Goal: Task Accomplishment & Management: Complete application form

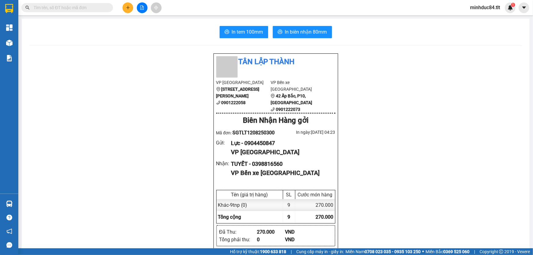
click at [128, 7] on icon "plus" at bounding box center [127, 7] width 3 height 0
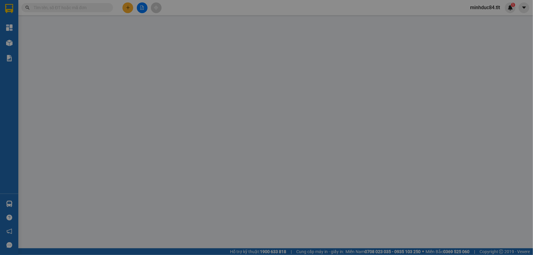
click at [128, 8] on span "Yêu cầu xuất hóa đơn điện tử" at bounding box center [103, 10] width 64 height 5
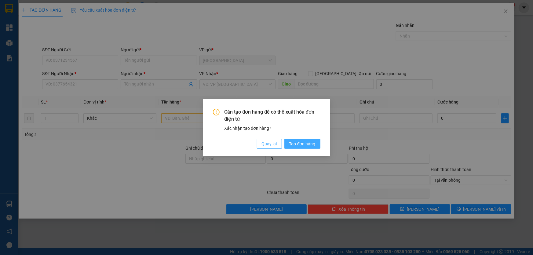
drag, startPoint x: 270, startPoint y: 146, endPoint x: 291, endPoint y: 144, distance: 21.2
click at [269, 146] on span "Quay lại" at bounding box center [269, 144] width 15 height 7
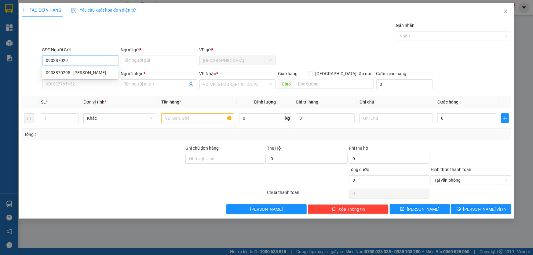
type input "0903870295"
type input "[PERSON_NAME]"
type input "0903870295"
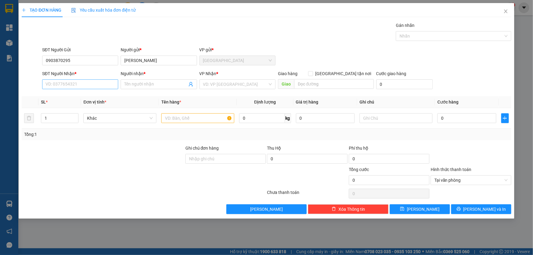
drag, startPoint x: 80, startPoint y: 95, endPoint x: 82, endPoint y: 82, distance: 12.7
click at [80, 95] on div "Transit Pickup Surcharge Ids Transit Deliver Surcharge Ids Transit Deliver Surc…" at bounding box center [267, 118] width 490 height 192
click at [82, 82] on input "SĐT Người Nhận *" at bounding box center [80, 84] width 76 height 10
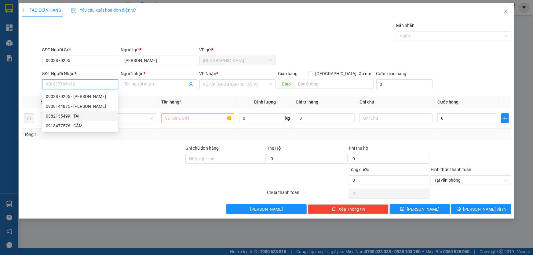
click at [89, 114] on div "0382135499 - TÀI" at bounding box center [80, 116] width 69 height 7
type input "0382135499"
type input "TÀI"
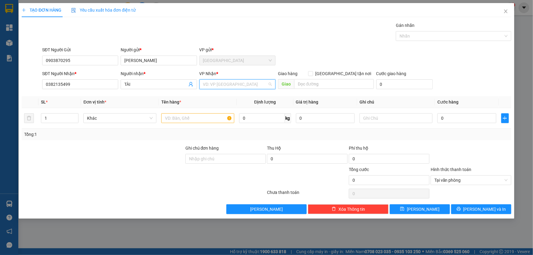
click at [233, 84] on input "search" at bounding box center [235, 84] width 64 height 9
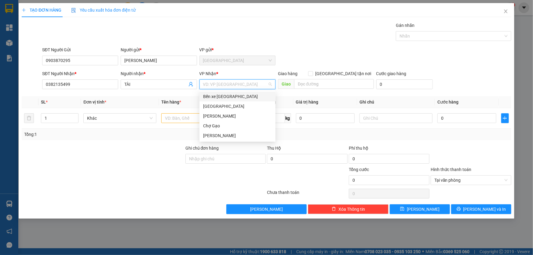
click at [248, 100] on div "Bến xe [GEOGRAPHIC_DATA]" at bounding box center [237, 96] width 69 height 7
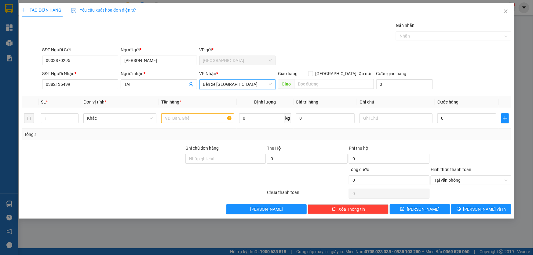
drag, startPoint x: 230, startPoint y: 85, endPoint x: 228, endPoint y: 88, distance: 4.3
click at [230, 86] on span "Bến xe [GEOGRAPHIC_DATA]" at bounding box center [237, 84] width 69 height 9
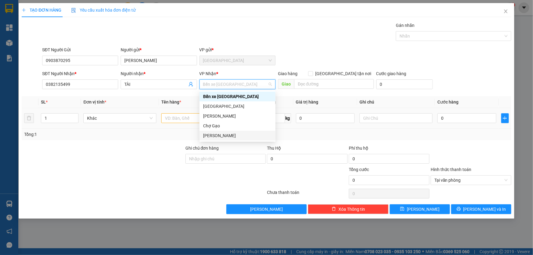
drag, startPoint x: 238, startPoint y: 137, endPoint x: 173, endPoint y: 128, distance: 66.0
click at [238, 137] on div "[PERSON_NAME]" at bounding box center [237, 135] width 69 height 7
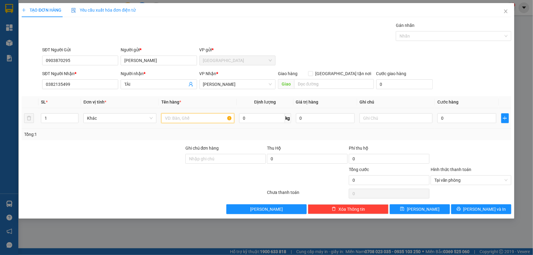
drag, startPoint x: 186, startPoint y: 121, endPoint x: 178, endPoint y: 107, distance: 15.8
click at [185, 121] on input "text" at bounding box center [197, 118] width 73 height 10
type input "1k giây"
click at [476, 117] on input "0" at bounding box center [466, 118] width 59 height 10
type input "3"
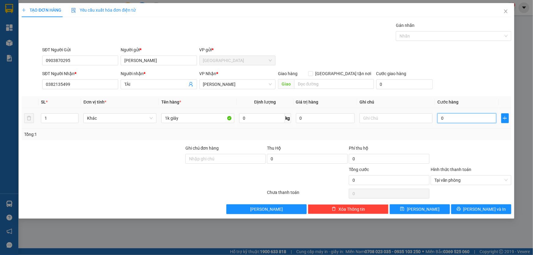
type input "3"
type input "30"
click at [506, 182] on span "Tại văn phòng" at bounding box center [470, 180] width 73 height 9
type input "30.000"
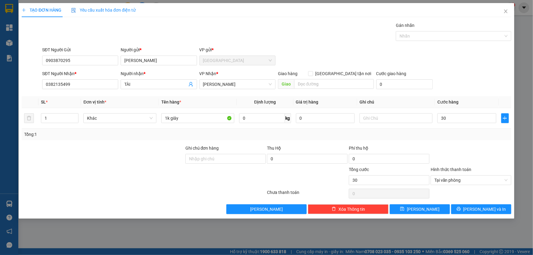
type input "30.000"
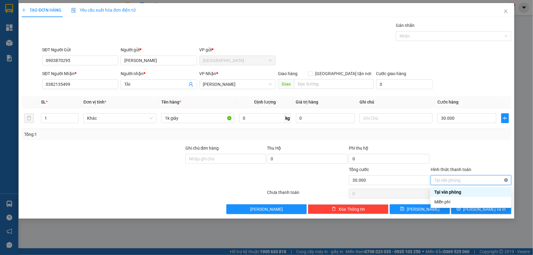
type input "30.000"
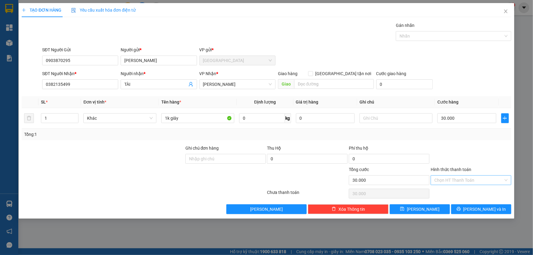
click at [488, 155] on div at bounding box center [471, 155] width 82 height 21
click at [493, 211] on button "[PERSON_NAME] và In" at bounding box center [481, 209] width 60 height 10
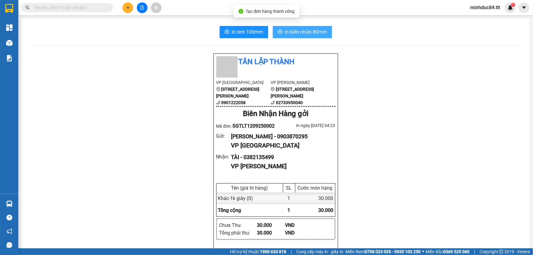
click at [313, 29] on span "In biên nhận 80mm" at bounding box center [306, 32] width 42 height 8
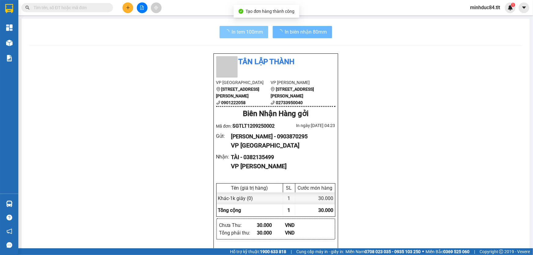
click at [240, 37] on button "In tem 100mm" at bounding box center [244, 32] width 49 height 12
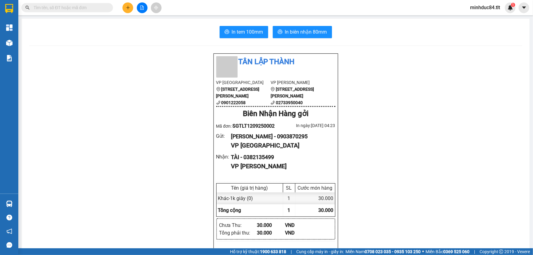
click at [140, 13] on div "Kết quả tìm kiếm ( 0 ) Bộ lọc Ngày tạo đơn gần nhất No Data minhduc84.tlt 1" at bounding box center [266, 7] width 533 height 15
click at [144, 7] on icon "file-add" at bounding box center [142, 7] width 4 height 4
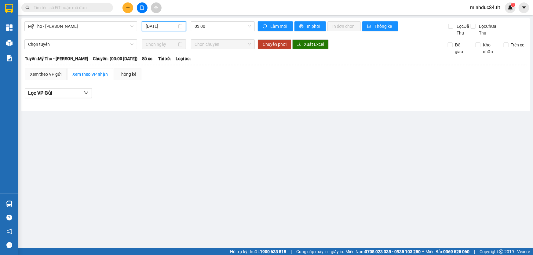
click at [170, 23] on input "[DATE]" at bounding box center [161, 26] width 31 height 7
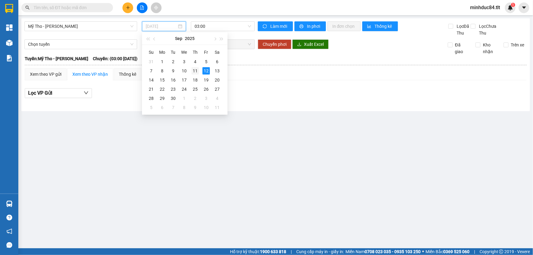
click at [194, 68] on div "11" at bounding box center [195, 70] width 7 height 7
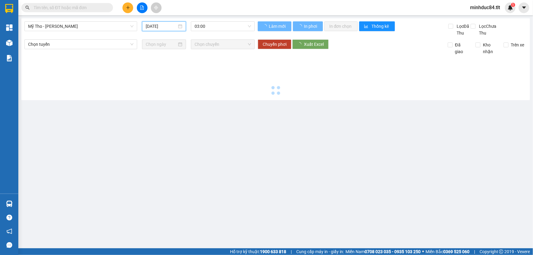
type input "[DATE]"
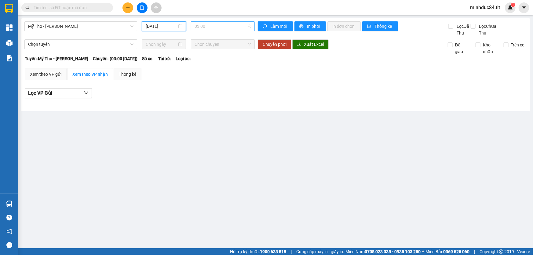
click at [214, 26] on span "03:00" at bounding box center [223, 26] width 57 height 9
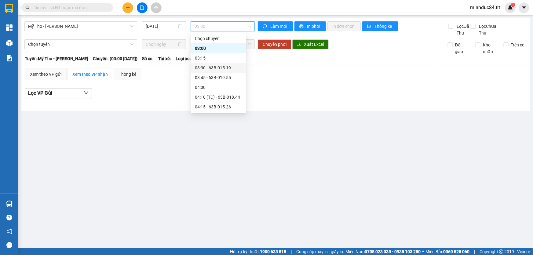
click at [233, 69] on div "03:30 - 63B-015.19" at bounding box center [219, 67] width 48 height 7
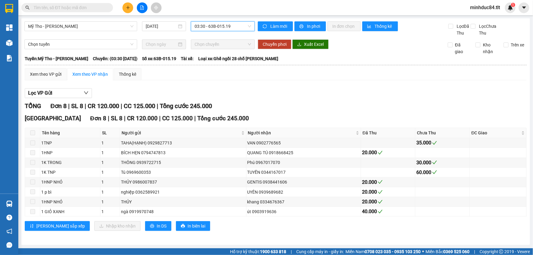
click at [235, 25] on span "03:30 - 63B-015.19" at bounding box center [223, 26] width 57 height 9
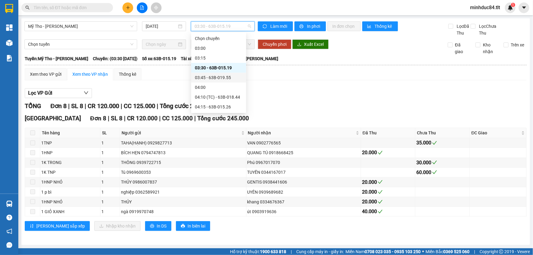
click at [222, 76] on div "03:45 - 63B-019.55" at bounding box center [219, 77] width 48 height 7
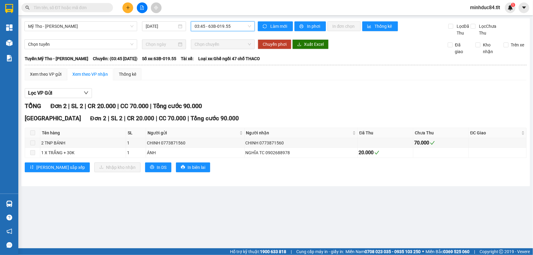
click at [224, 26] on span "03:45 - 63B-019.55" at bounding box center [223, 26] width 57 height 9
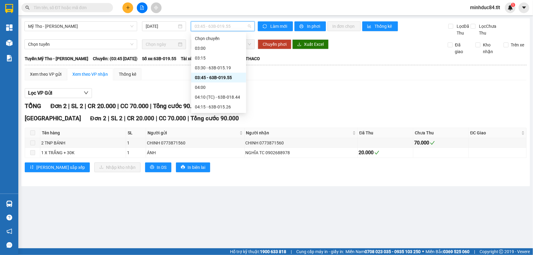
click at [107, 19] on div "Mỹ Tho - [GEOGRAPHIC_DATA] [DATE] 03:45 - 63B-019.55 Làm mới In phơi In đơn chọ…" at bounding box center [275, 102] width 509 height 168
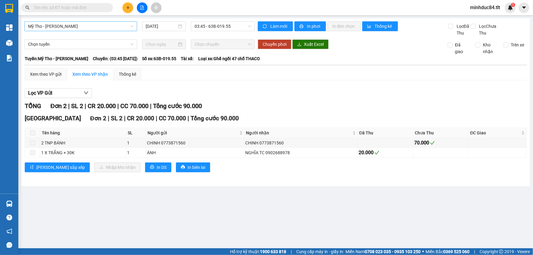
click at [103, 23] on span "Mỹ Tho - [PERSON_NAME]" at bounding box center [80, 26] width 105 height 9
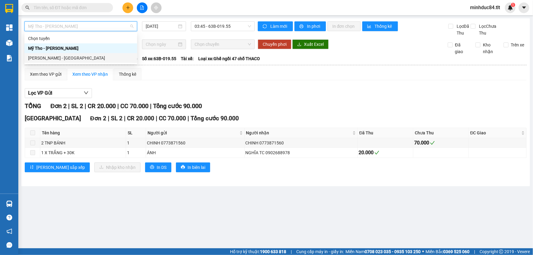
click at [80, 59] on div "[PERSON_NAME] - [GEOGRAPHIC_DATA]" at bounding box center [80, 58] width 105 height 7
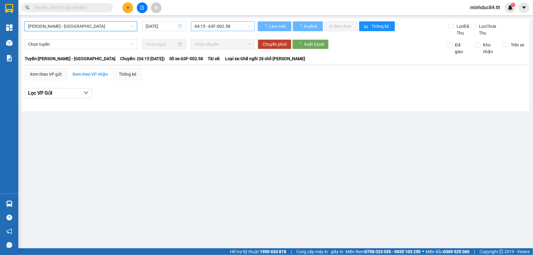
click at [217, 31] on span "04:15 - 63F-002.58" at bounding box center [223, 26] width 57 height 9
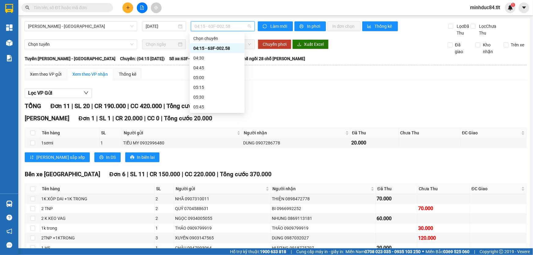
click at [225, 47] on div "04:15 - 63F-002.58" at bounding box center [217, 48] width 48 height 7
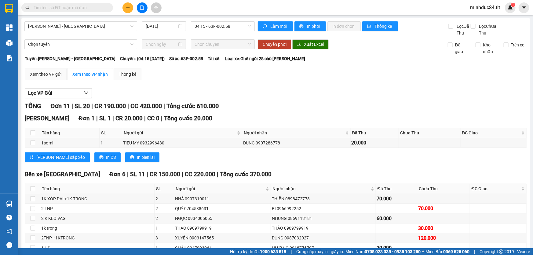
click at [239, 18] on main "[PERSON_NAME] - [GEOGRAPHIC_DATA] Tho [DATE] 04:15 - 63F-002.58 Làm mới In phơi…" at bounding box center [266, 124] width 533 height 248
click at [236, 26] on span "04:15 - 63F-002.58" at bounding box center [223, 26] width 57 height 9
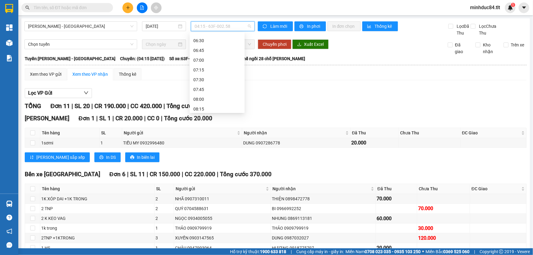
scroll to position [139, 0]
click at [176, 24] on div "[DATE]" at bounding box center [164, 26] width 37 height 7
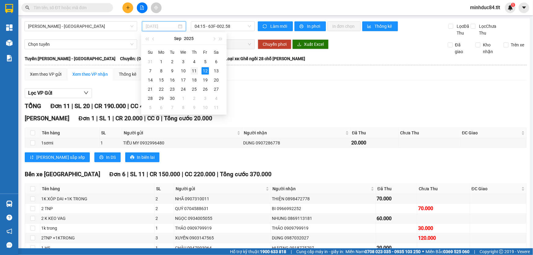
click at [195, 66] on td "11" at bounding box center [194, 70] width 11 height 9
type input "[DATE]"
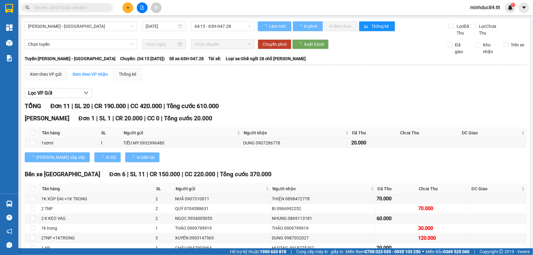
click at [223, 21] on div "[PERSON_NAME] - [GEOGRAPHIC_DATA] Tho [DATE] 04:15 - 63H-047.28 Làm mới In phơi…" at bounding box center [275, 215] width 509 height 394
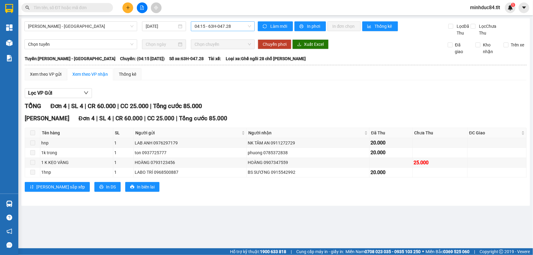
click at [222, 27] on span "04:15 - 63H-047.28" at bounding box center [223, 26] width 57 height 9
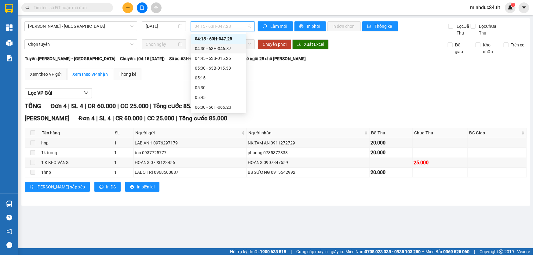
click at [226, 47] on div "04:30 - 63H-046.37" at bounding box center [219, 48] width 48 height 7
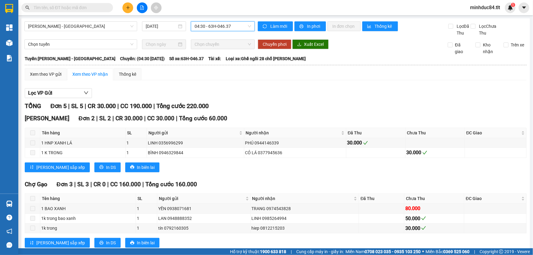
click at [217, 27] on span "04:30 - 63H-046.37" at bounding box center [223, 26] width 57 height 9
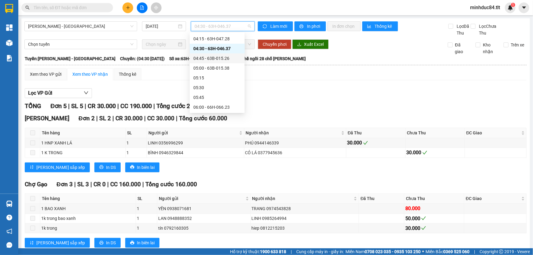
click at [221, 61] on div "04:45 - 63B-015.26" at bounding box center [217, 58] width 48 height 7
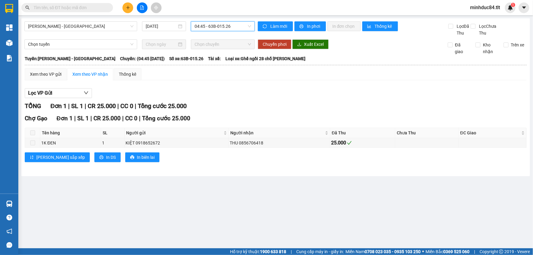
click at [229, 23] on span "04:45 - 63B-015.26" at bounding box center [223, 26] width 57 height 9
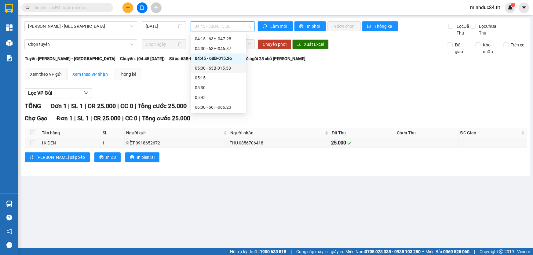
click at [227, 70] on div "05:00 - 63B-015.38" at bounding box center [219, 68] width 48 height 7
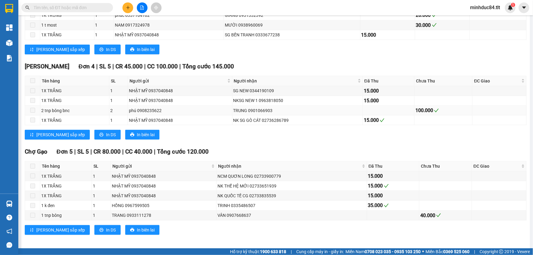
scroll to position [196, 0]
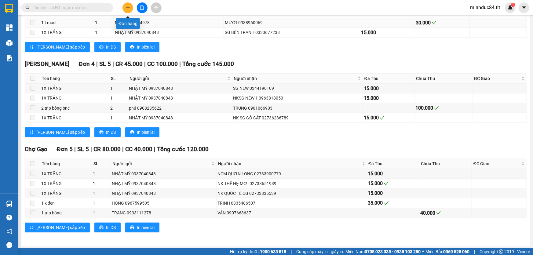
click at [128, 20] on body "Kết quả tìm kiếm ( 0 ) Bộ lọc Ngày tạo đơn gần nhất No Data minhduc84.tlt 1 Tổn…" at bounding box center [266, 127] width 533 height 255
click at [133, 7] on button at bounding box center [127, 7] width 11 height 11
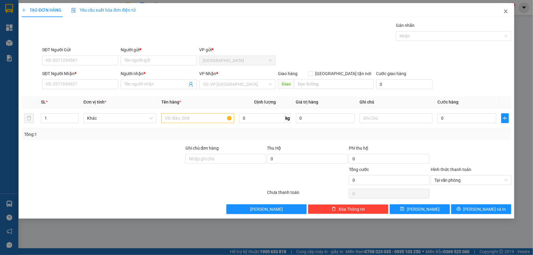
click at [506, 5] on span "Close" at bounding box center [505, 11] width 17 height 17
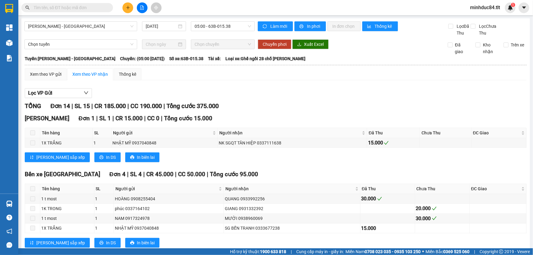
click at [63, 9] on input "text" at bounding box center [70, 7] width 72 height 7
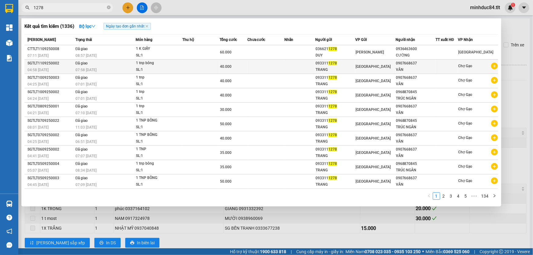
type input "1278"
drag, startPoint x: 497, startPoint y: 64, endPoint x: 494, endPoint y: 65, distance: 4.0
click at [494, 65] on icon "plus-circle" at bounding box center [494, 66] width 7 height 7
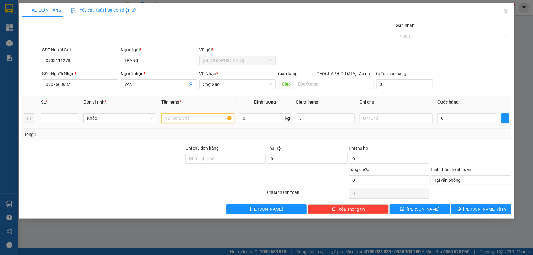
drag, startPoint x: 206, startPoint y: 117, endPoint x: 206, endPoint y: 110, distance: 7.1
click at [205, 117] on input "text" at bounding box center [197, 118] width 73 height 10
type input "1tnp"
drag, startPoint x: 482, startPoint y: 120, endPoint x: 477, endPoint y: 119, distance: 5.5
click at [482, 120] on input "0" at bounding box center [466, 118] width 59 height 10
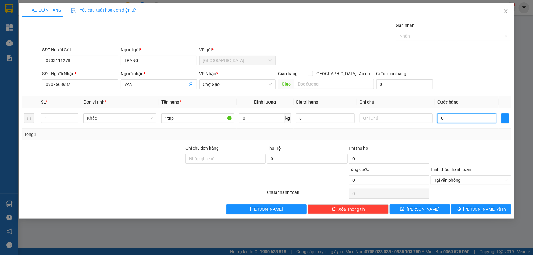
type input "4"
type input "40"
type input "40.000"
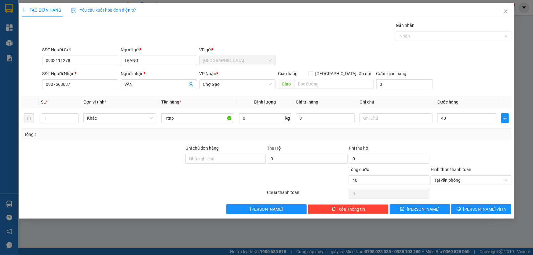
type input "40.000"
click at [497, 171] on div "Hình thức thanh toán" at bounding box center [471, 170] width 81 height 9
type input "40.000"
click at [482, 150] on div at bounding box center [471, 155] width 82 height 21
drag, startPoint x: 474, startPoint y: 207, endPoint x: 444, endPoint y: 174, distance: 44.3
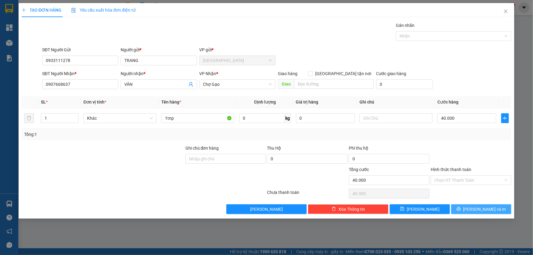
click at [473, 207] on button "[PERSON_NAME] và In" at bounding box center [481, 209] width 60 height 10
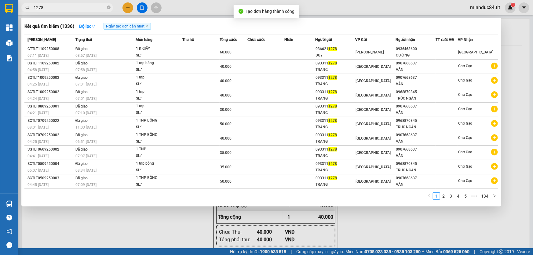
drag, startPoint x: 381, startPoint y: 224, endPoint x: 264, endPoint y: 140, distance: 144.0
click at [378, 224] on div at bounding box center [266, 127] width 533 height 255
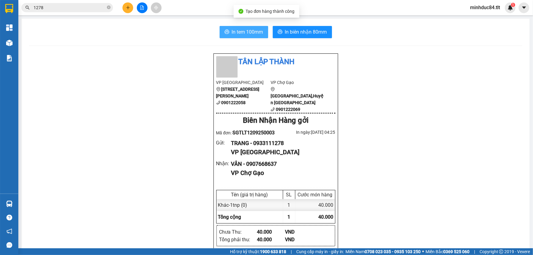
click at [247, 30] on span "In tem 100mm" at bounding box center [247, 32] width 31 height 8
click at [76, 15] on div "Kết quả tìm kiếm ( 1336 ) Bộ lọc Ngày tạo đơn gần nhất Mã ĐH Trạng thái Món hàn…" at bounding box center [266, 7] width 533 height 15
click at [86, 11] on input "1278" at bounding box center [70, 7] width 72 height 7
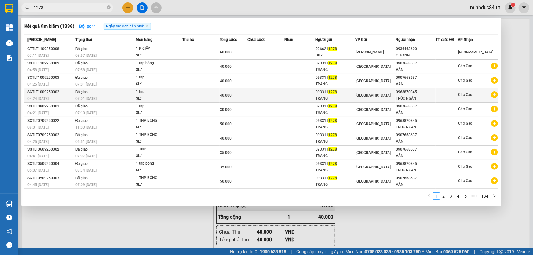
click at [491, 95] on div "Chợ Gạo" at bounding box center [478, 95] width 40 height 8
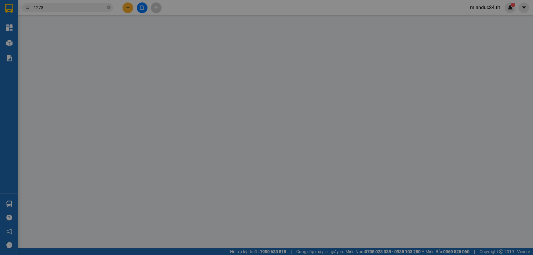
type input "0933111278"
type input "TRANG"
type input "0968870845"
type input "TRÚC NGÂN"
type input "40.000"
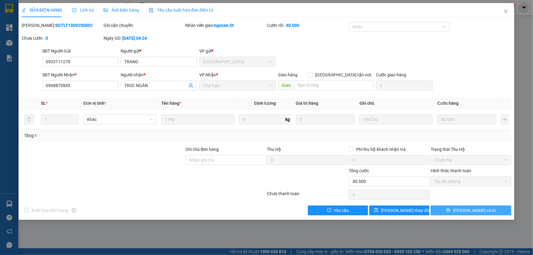
drag, startPoint x: 459, startPoint y: 213, endPoint x: 456, endPoint y: 133, distance: 79.2
click at [442, 192] on div "Total Paid Fee 40.000 Total UnPaid Fee 0 Cash Collection Total Fee Mã ĐH: SGTLT…" at bounding box center [267, 118] width 490 height 193
click at [510, 14] on span "Close" at bounding box center [505, 11] width 17 height 17
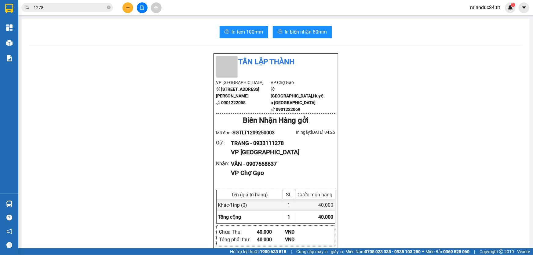
drag, startPoint x: 90, startPoint y: 13, endPoint x: 103, endPoint y: 10, distance: 13.5
click at [102, 10] on div "Kết quả tìm kiếm ( 1336 ) Bộ lọc Ngày tạo đơn gần nhất Mã ĐH Trạng thái Món hàn…" at bounding box center [266, 7] width 533 height 15
click at [103, 10] on input "1278" at bounding box center [70, 7] width 72 height 7
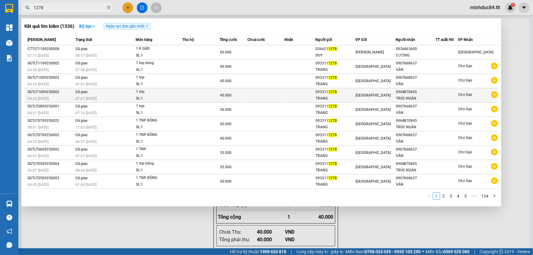
drag, startPoint x: 496, startPoint y: 82, endPoint x: 498, endPoint y: 88, distance: 5.6
click at [498, 88] on tbody "CTTLT1109250008 07:11 [DATE] Đã giao 08:57 [DATE] 1 K GIẤY SL: 1 60.000 036621 …" at bounding box center [261, 117] width 474 height 144
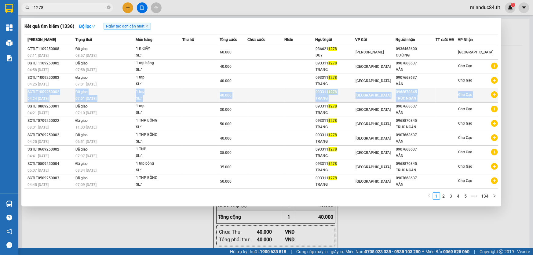
click at [493, 95] on icon "plus-circle" at bounding box center [494, 94] width 7 height 7
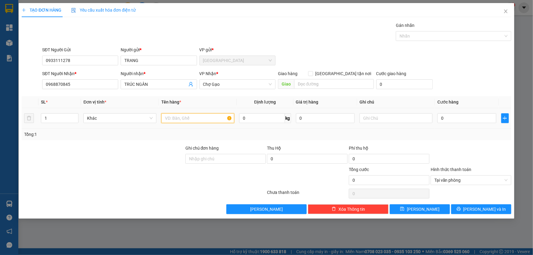
click at [206, 120] on input "text" at bounding box center [197, 118] width 73 height 10
type input "1tnp"
type input "4"
type input "40"
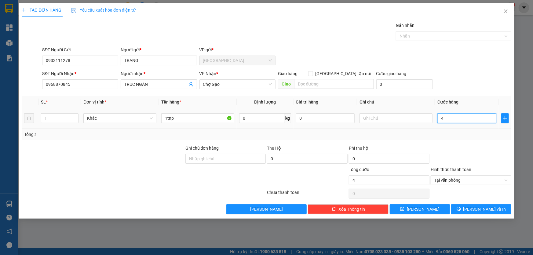
type input "40"
type input "40.000"
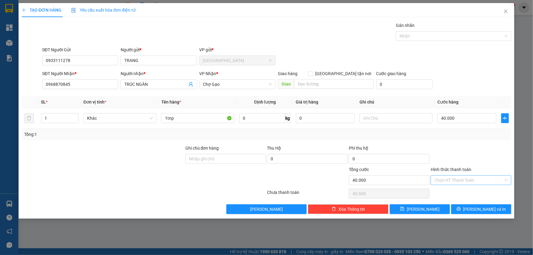
click at [497, 162] on div at bounding box center [471, 155] width 82 height 21
drag, startPoint x: 491, startPoint y: 207, endPoint x: 487, endPoint y: 203, distance: 5.2
click at [490, 207] on span "[PERSON_NAME] và In" at bounding box center [484, 209] width 43 height 7
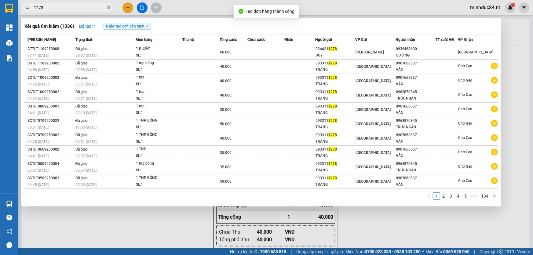
drag, startPoint x: 423, startPoint y: 221, endPoint x: 419, endPoint y: 216, distance: 6.7
click at [422, 221] on div at bounding box center [266, 127] width 533 height 255
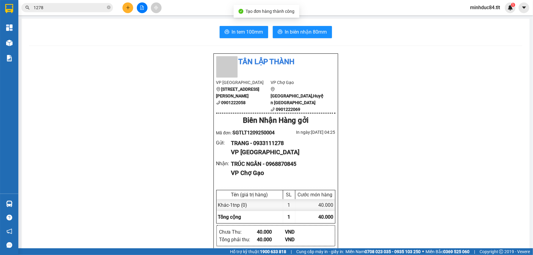
click at [231, 27] on button "In tem 100mm" at bounding box center [244, 32] width 49 height 12
